Goal: Check status

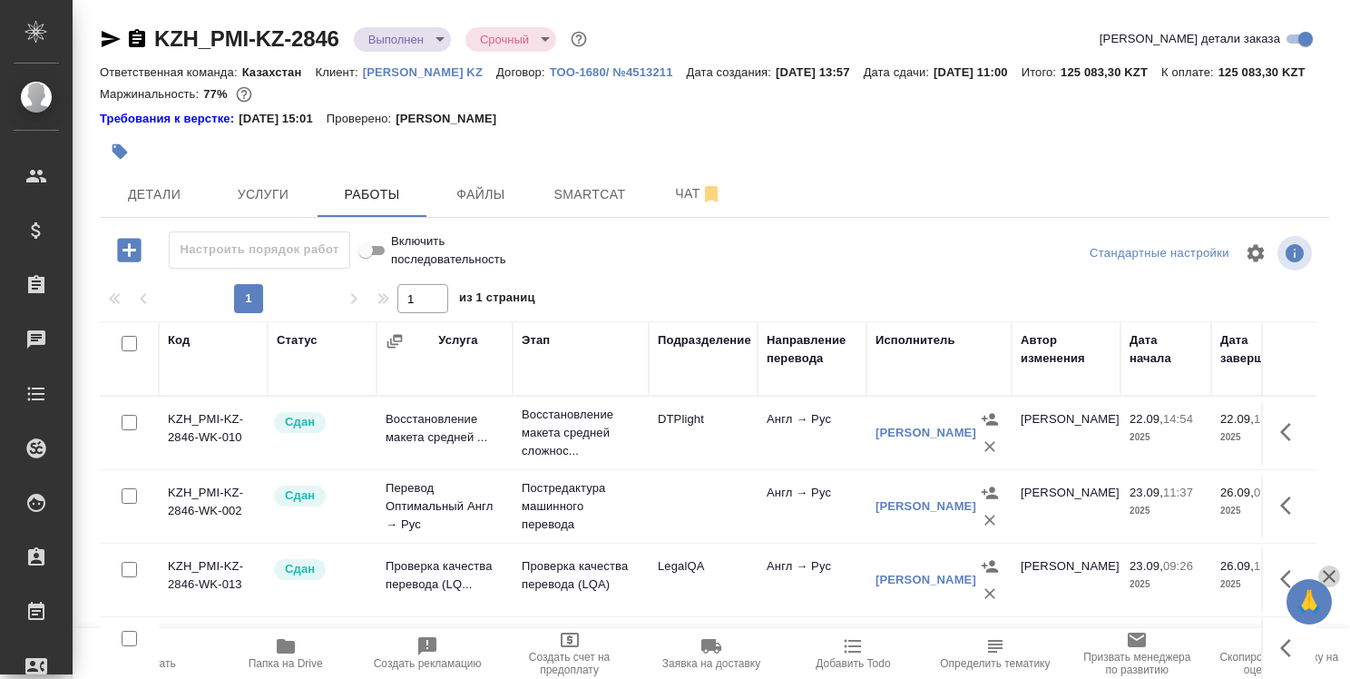
click at [1330, 574] on icon "button" at bounding box center [1330, 576] width 22 height 22
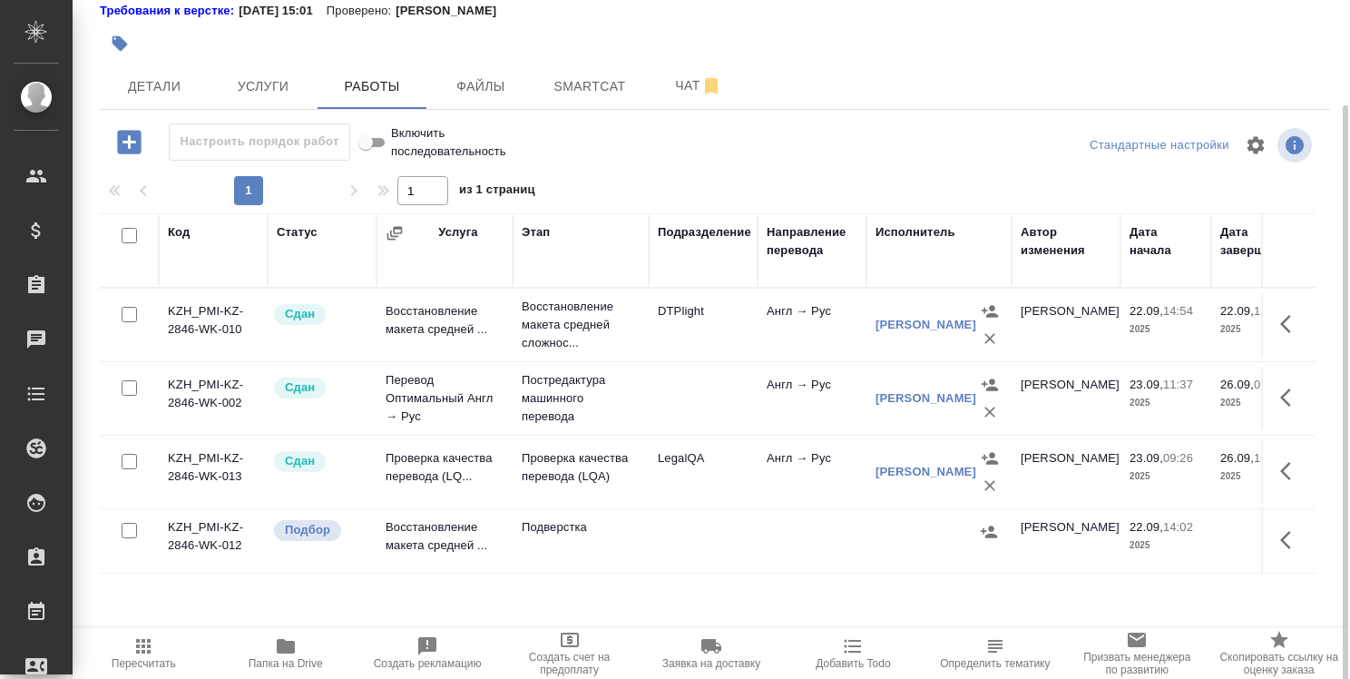
scroll to position [119, 0]
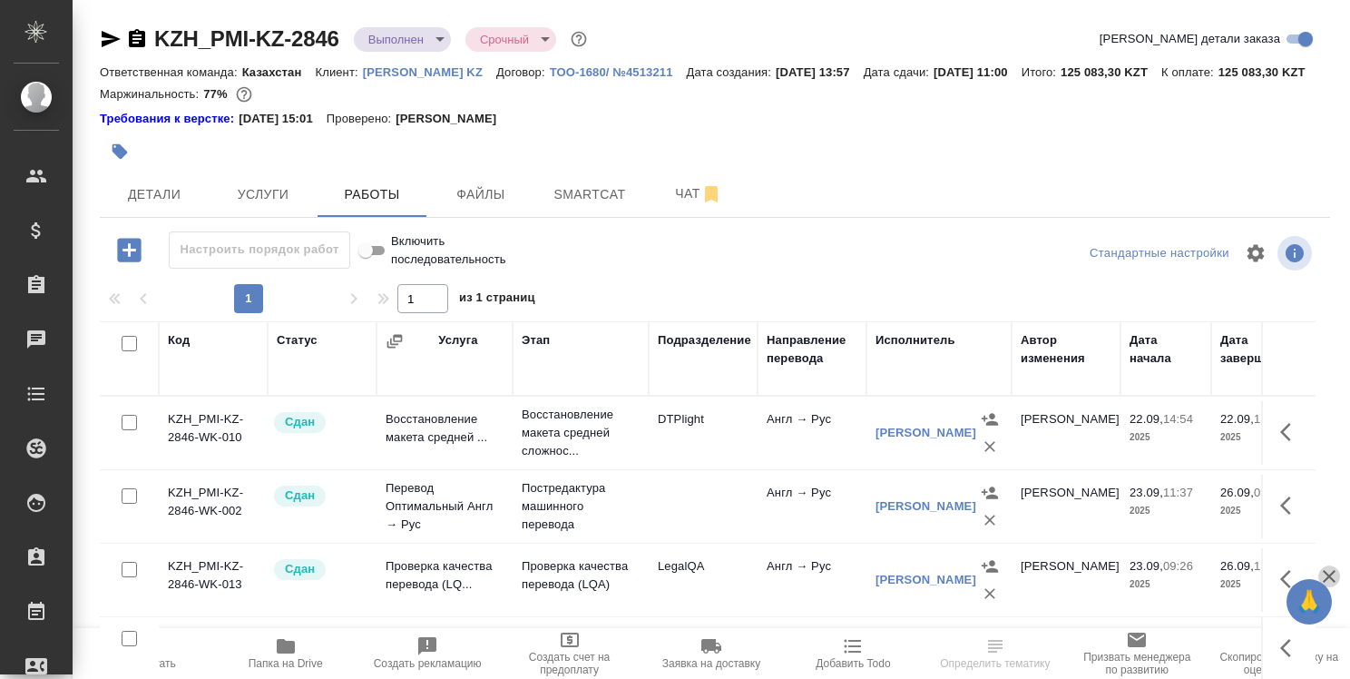
click at [1329, 578] on icon "button" at bounding box center [1330, 576] width 22 height 22
click at [1329, 573] on icon "button" at bounding box center [1330, 576] width 22 height 22
click at [1286, 588] on icon "button" at bounding box center [1285, 579] width 11 height 18
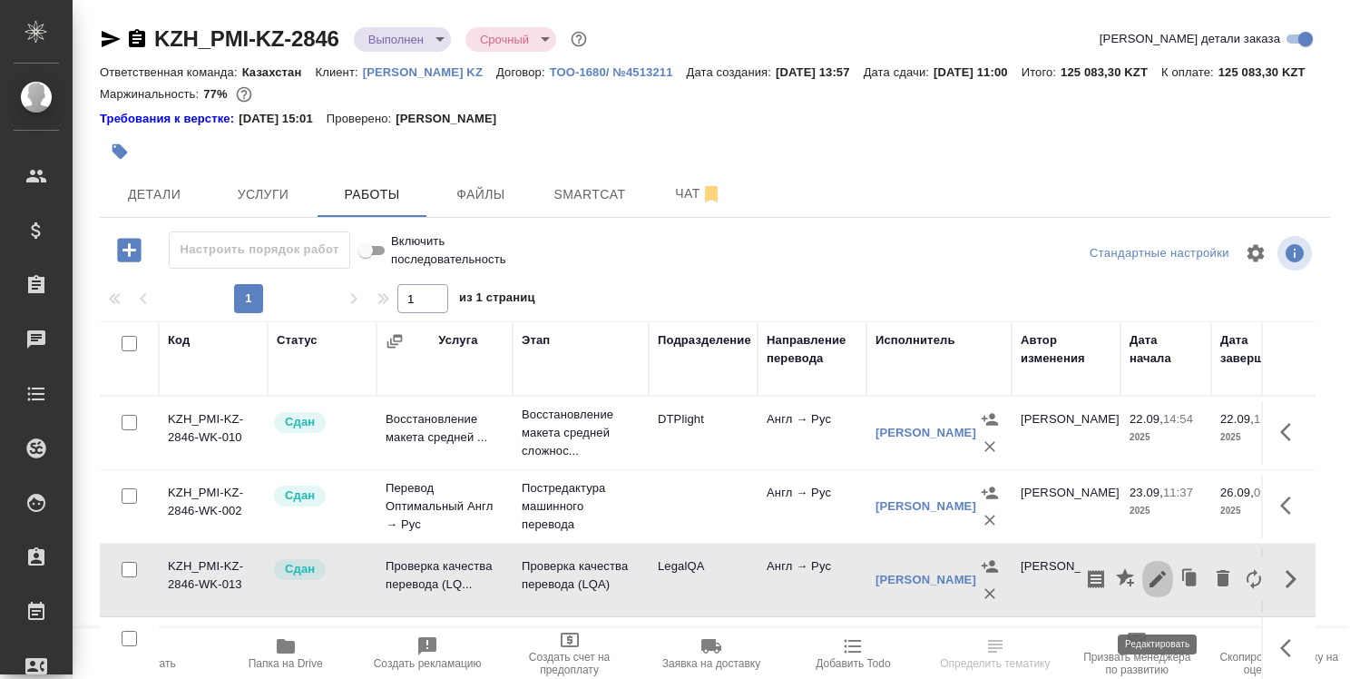
click at [1161, 587] on icon "button" at bounding box center [1158, 579] width 16 height 16
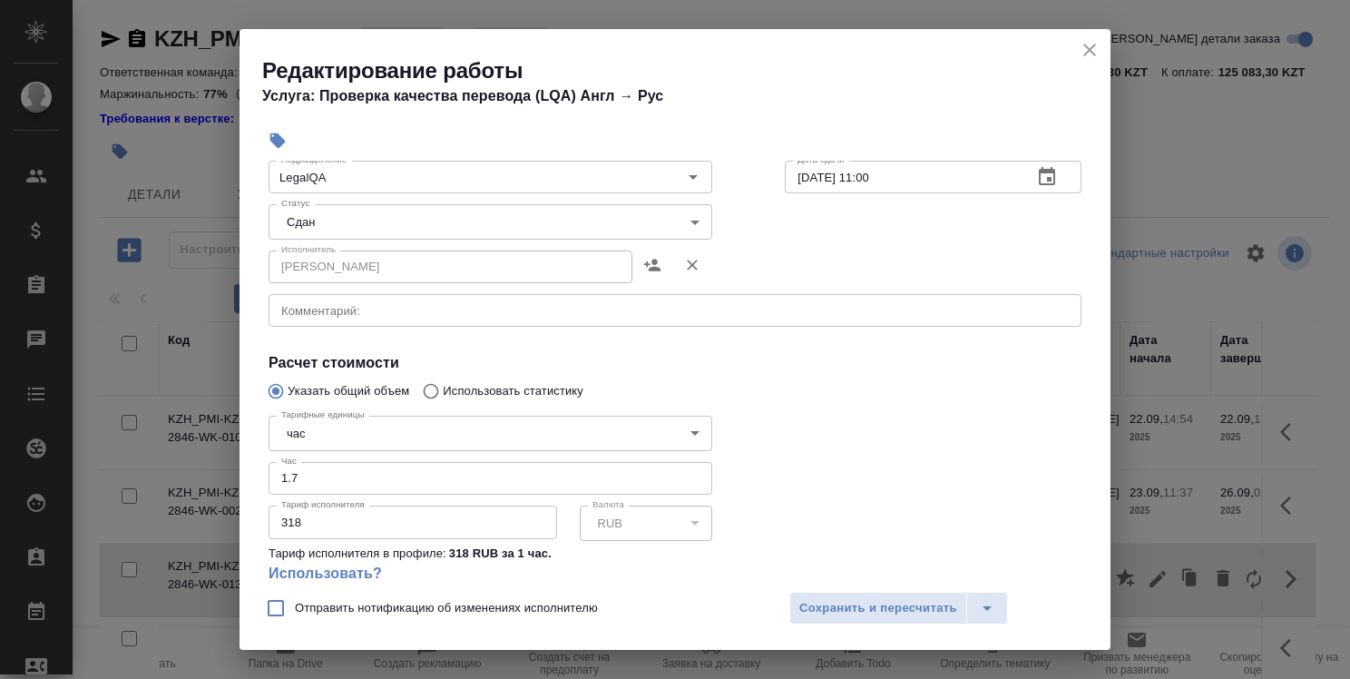
scroll to position [171, 0]
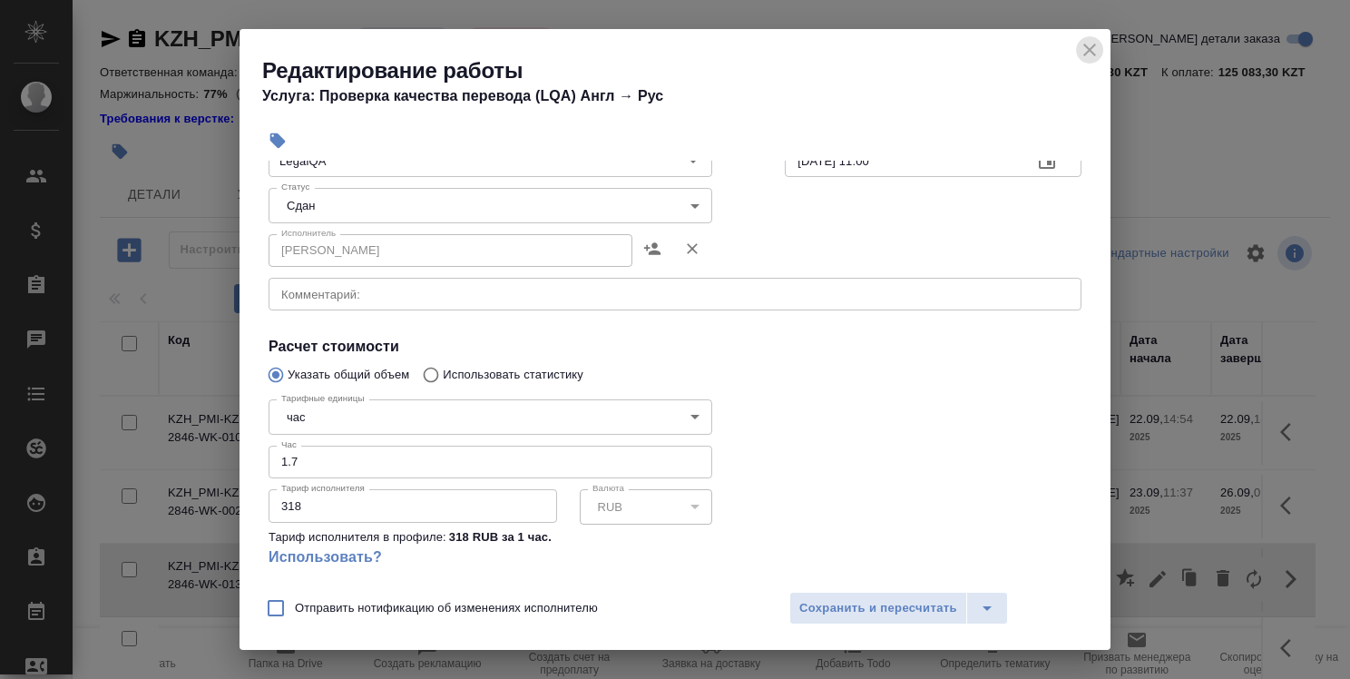
click at [1090, 51] on icon "close" at bounding box center [1090, 50] width 13 height 13
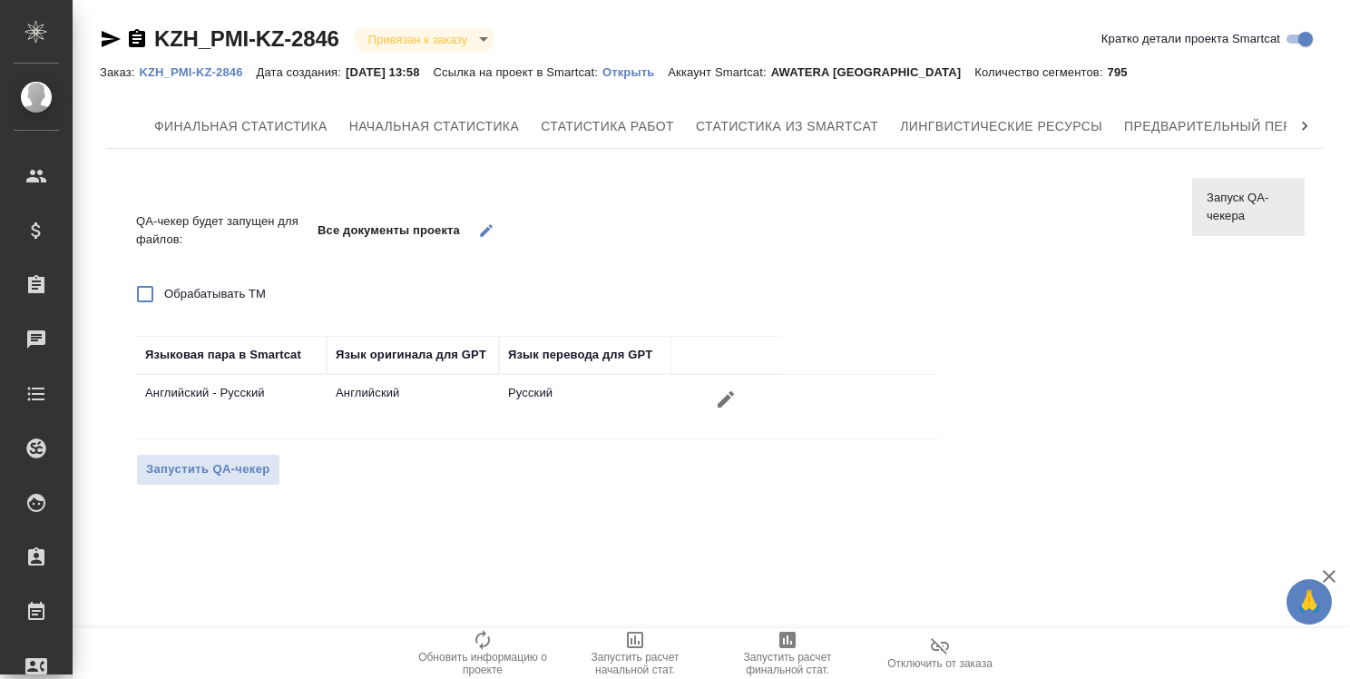
click at [202, 71] on p "KZH_PMI-KZ-2846" at bounding box center [197, 72] width 117 height 14
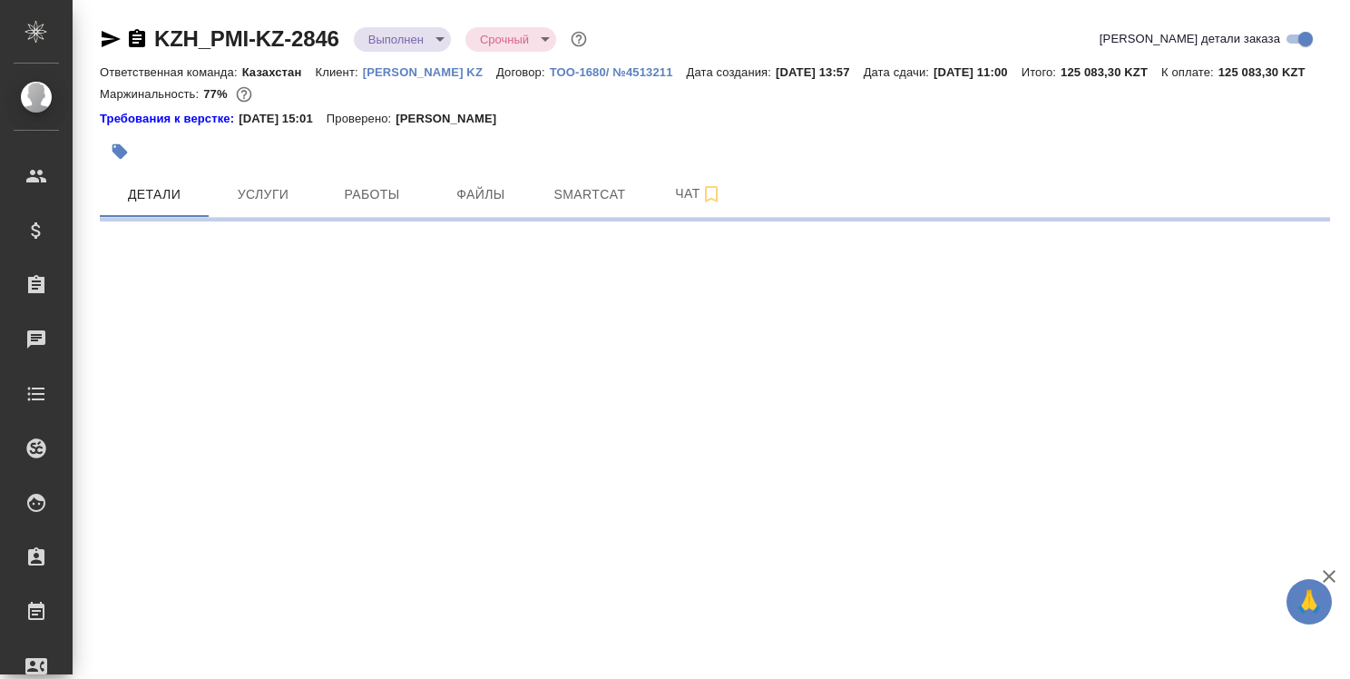
select select "RU"
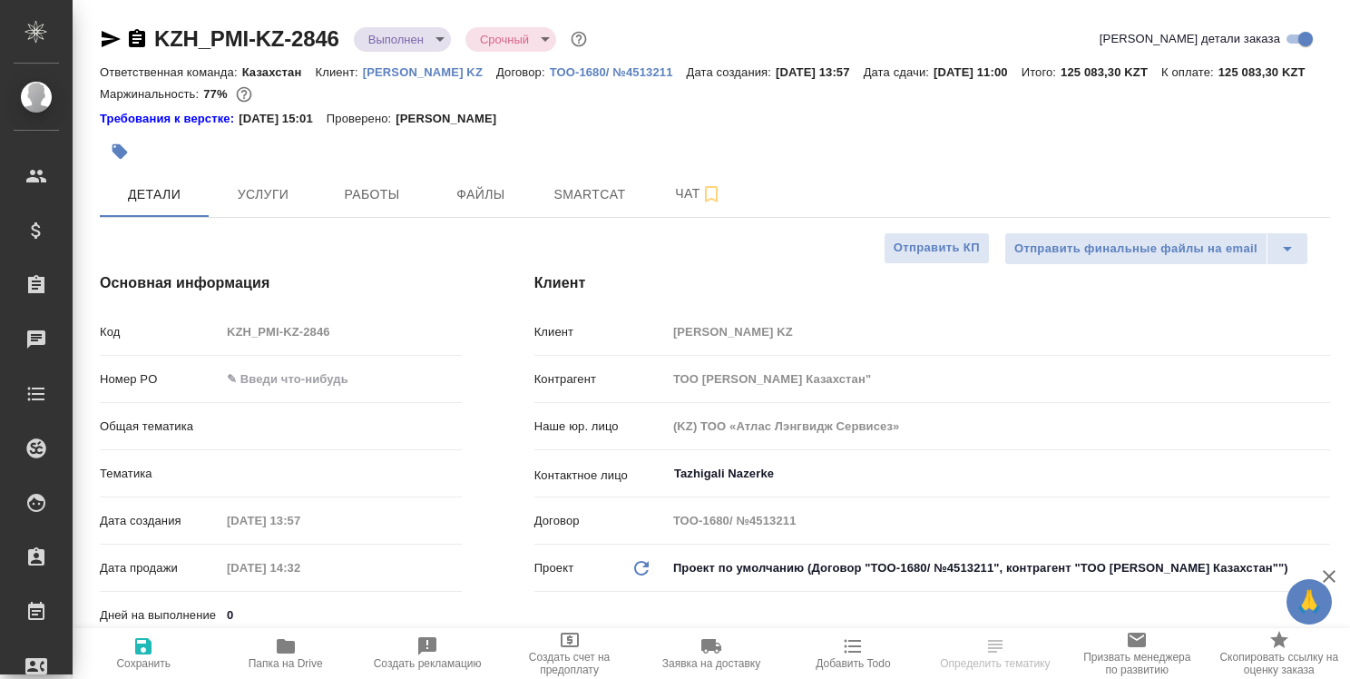
type textarea "x"
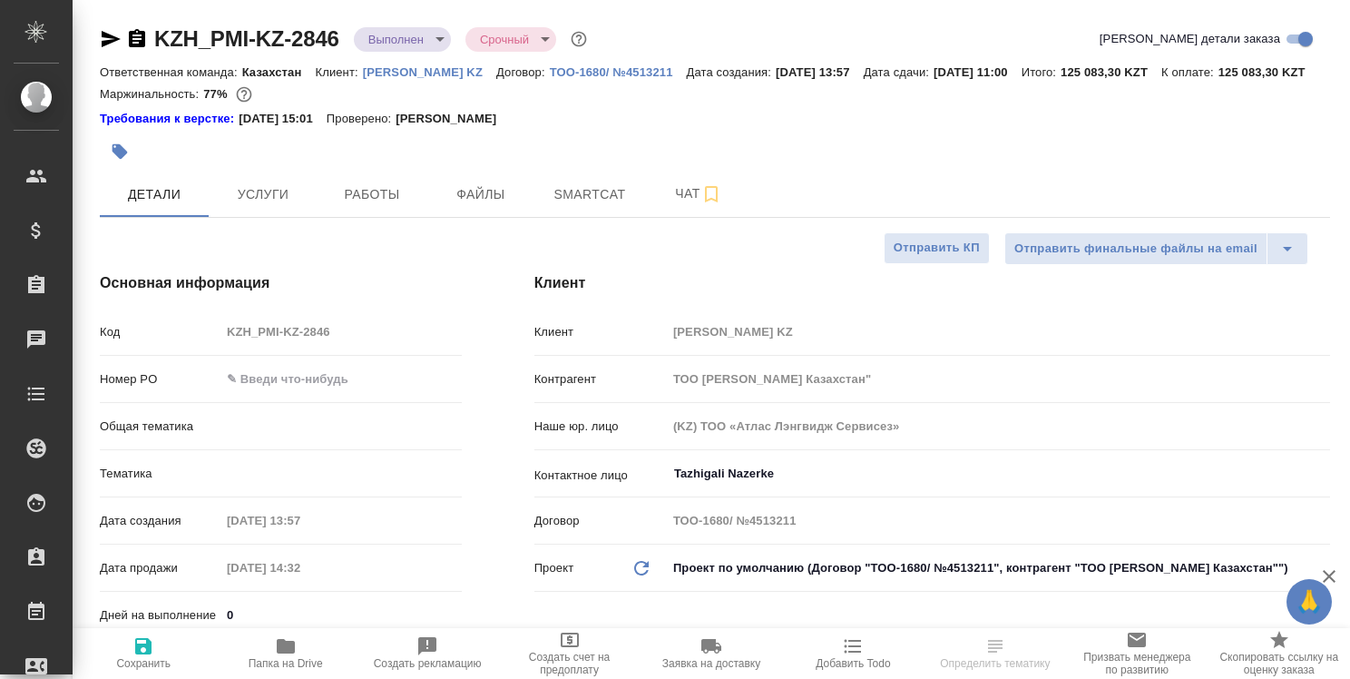
type textarea "x"
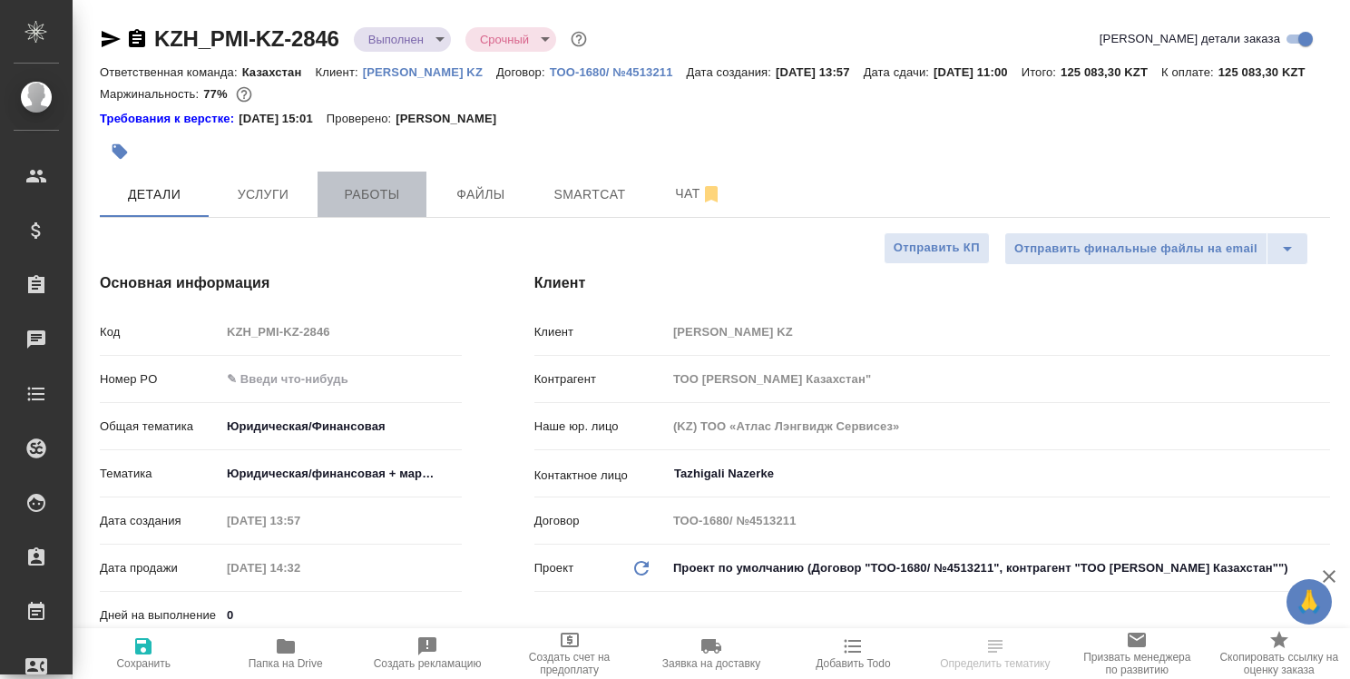
click at [400, 206] on span "Работы" at bounding box center [371, 194] width 87 height 23
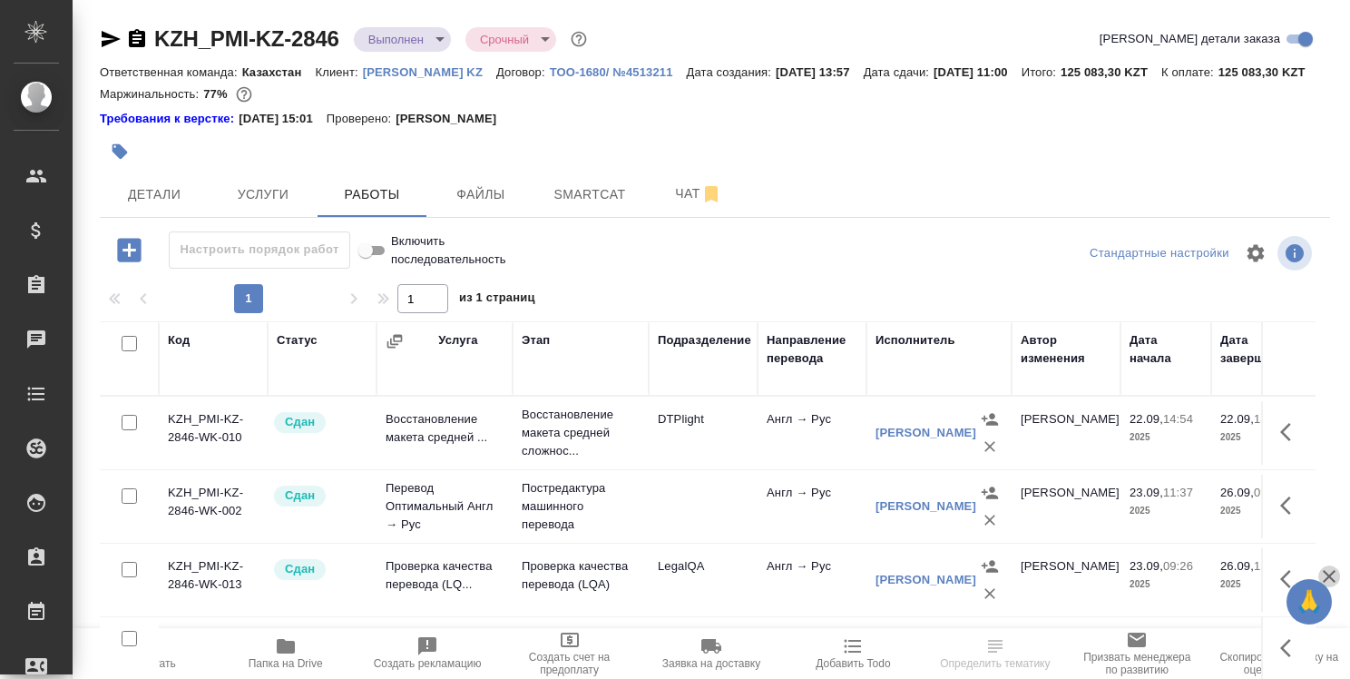
click at [1327, 576] on icon "button" at bounding box center [1330, 576] width 22 height 22
click at [1287, 590] on icon "button" at bounding box center [1291, 579] width 22 height 22
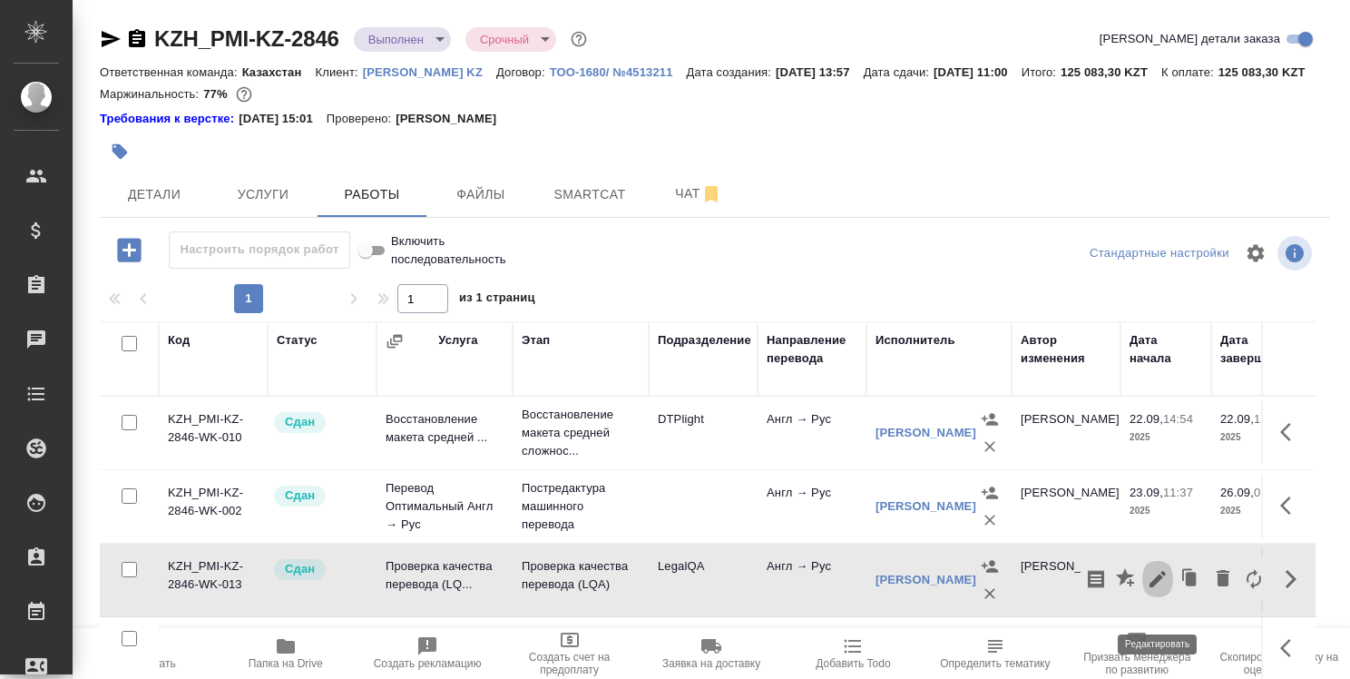
click at [1155, 590] on icon "button" at bounding box center [1158, 579] width 22 height 22
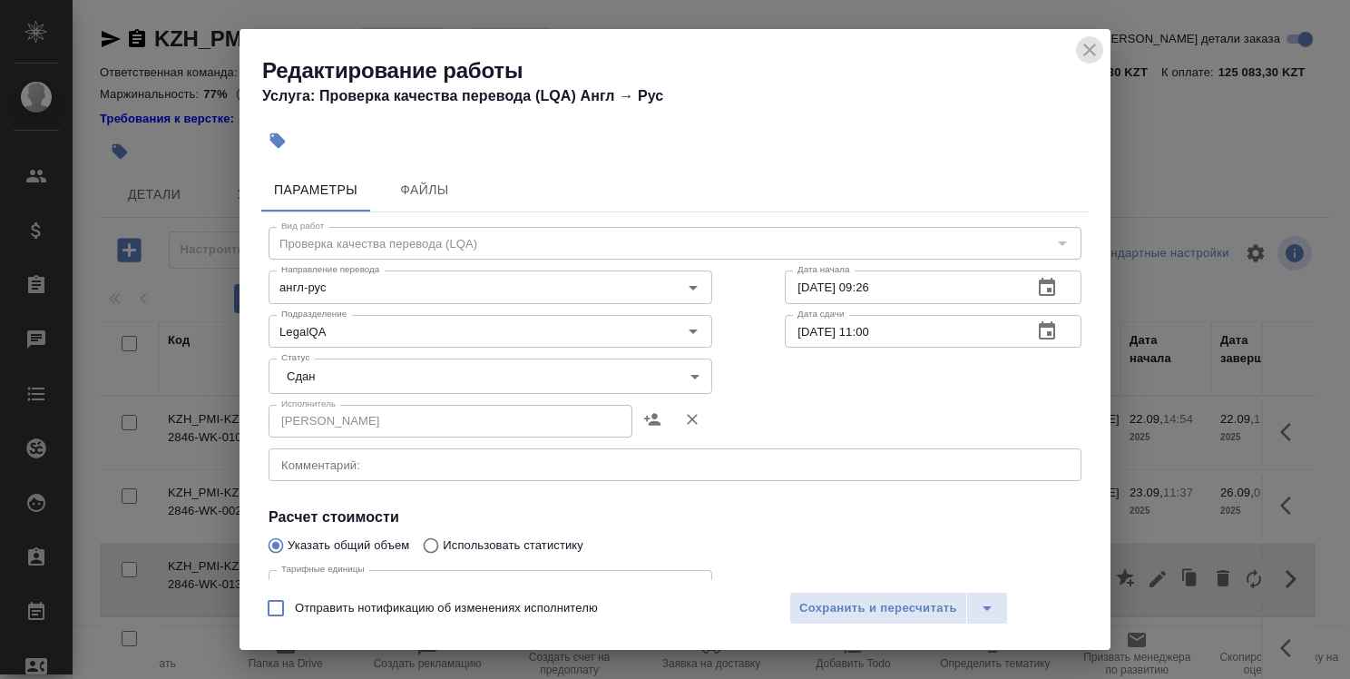
click at [1090, 47] on icon "close" at bounding box center [1090, 50] width 22 height 22
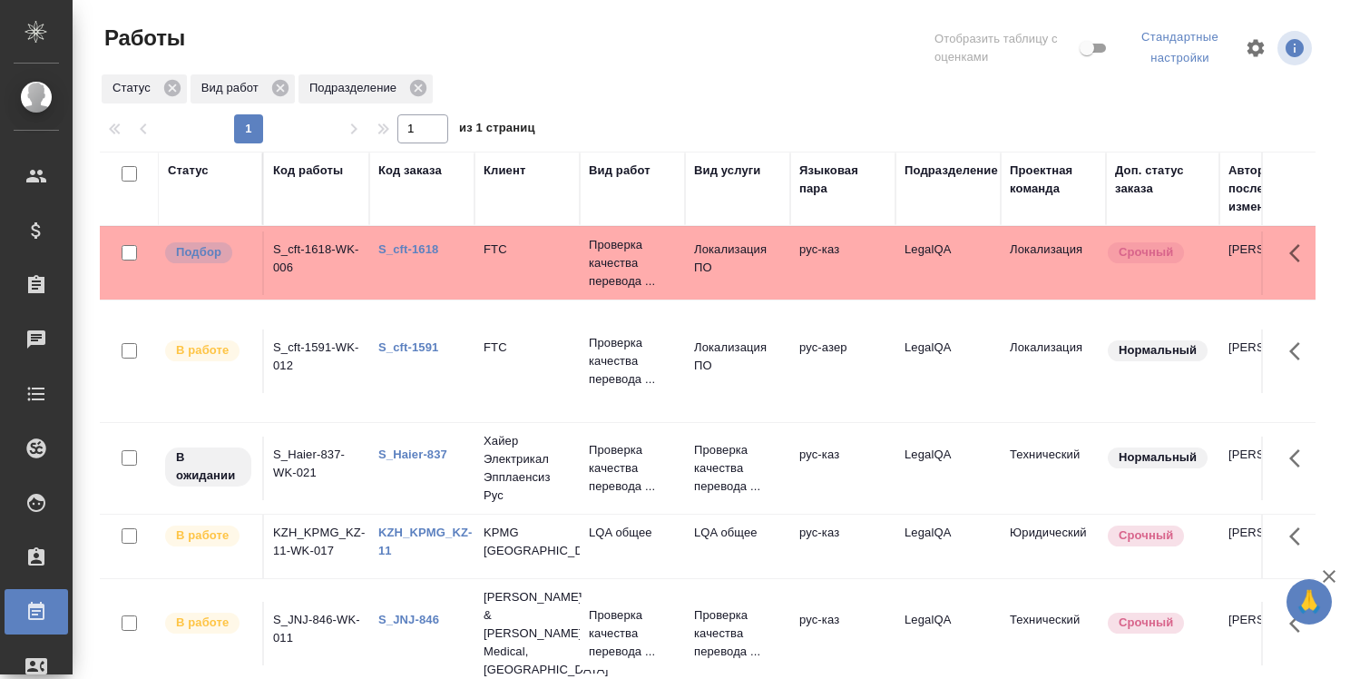
click at [1327, 570] on icon "button" at bounding box center [1330, 576] width 22 height 22
